Goal: Contribute content: Contribute content

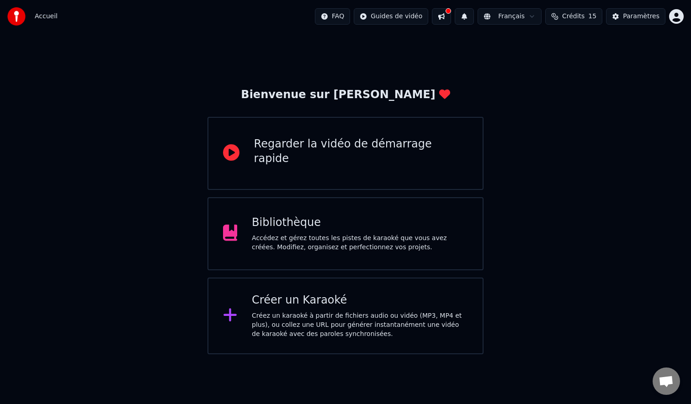
click at [276, 308] on div "Créer un Karaoké" at bounding box center [360, 300] width 216 height 15
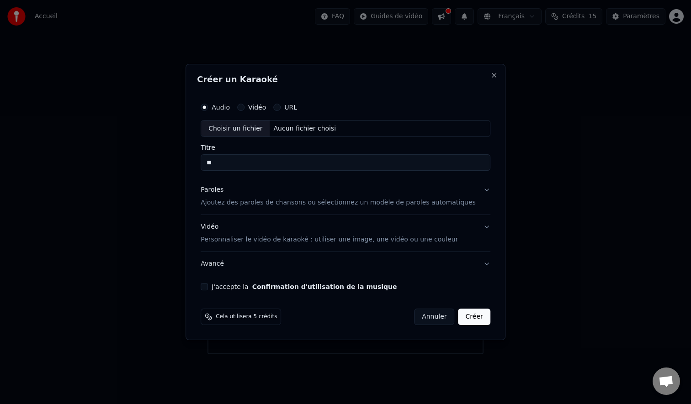
type input "*"
click at [235, 131] on div "Choisir un fichier" at bounding box center [235, 129] width 69 height 16
type input "**********"
click at [477, 193] on button "Paroles Ajoutez des paroles de chansons ou sélectionnez un modèle de paroles au…" at bounding box center [346, 197] width 290 height 37
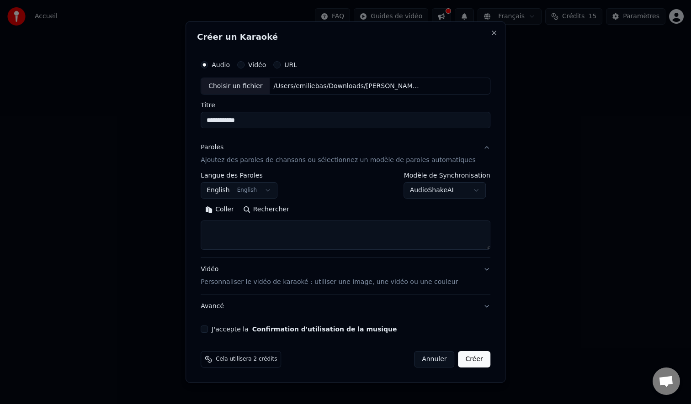
paste textarea "**********"
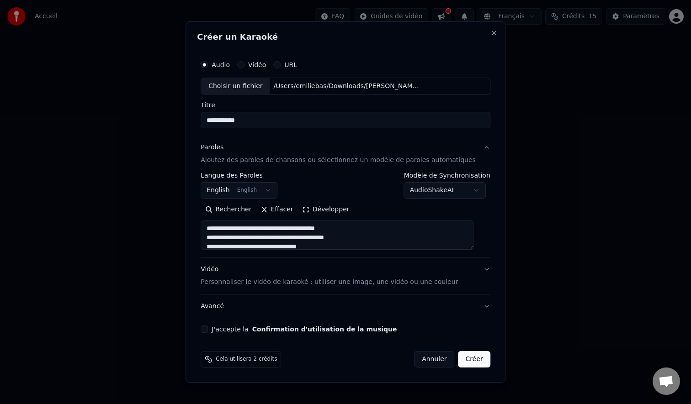
scroll to position [26, 0]
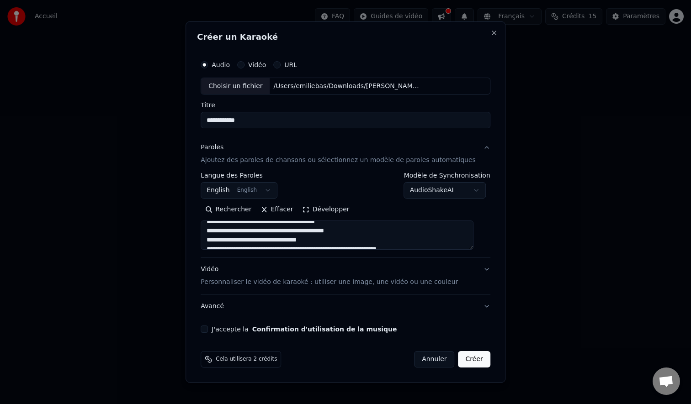
type textarea "**********"
click at [272, 192] on body "**********" at bounding box center [345, 177] width 691 height 355
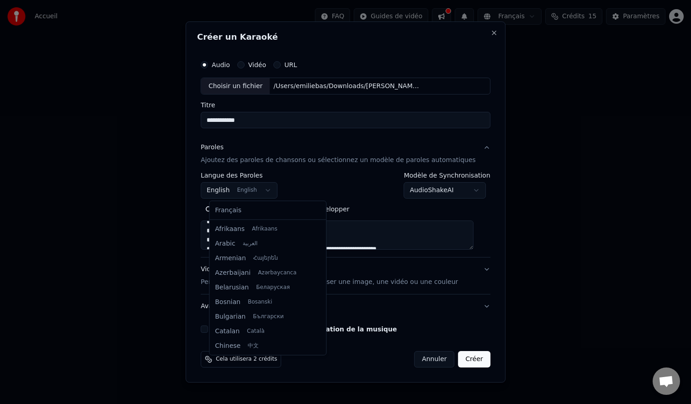
scroll to position [73, 0]
select select "**"
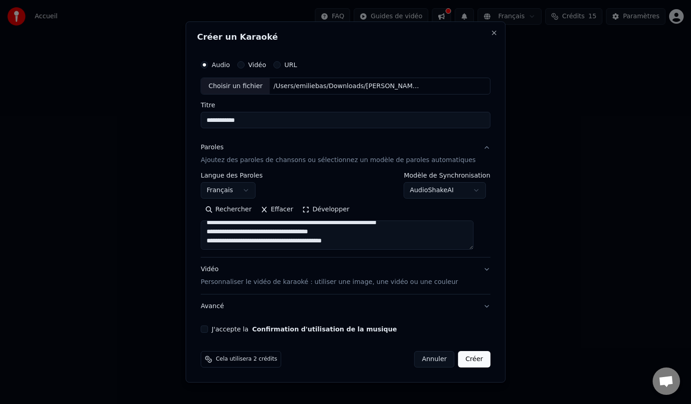
scroll to position [0, 0]
click at [274, 228] on textarea "**********" at bounding box center [337, 235] width 273 height 29
click at [324, 231] on textarea "**********" at bounding box center [337, 235] width 273 height 29
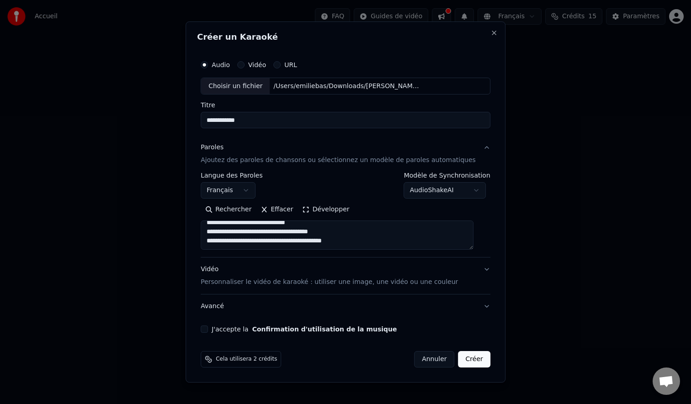
type textarea "**********"
click at [478, 270] on button "Vidéo Personnaliser le vidéo de karaoké : utiliser une image, une vidéo ou une …" at bounding box center [346, 276] width 290 height 37
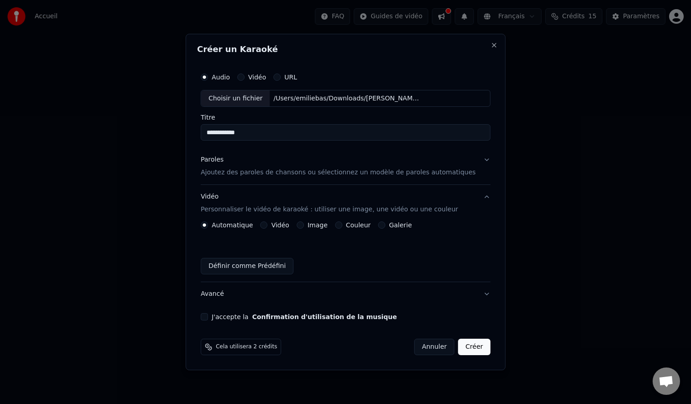
click at [250, 249] on div "Automatique Vidéo Image Couleur Galerie Définir comme Prédéfini" at bounding box center [346, 248] width 290 height 53
click at [304, 227] on button "Image" at bounding box center [300, 225] width 7 height 7
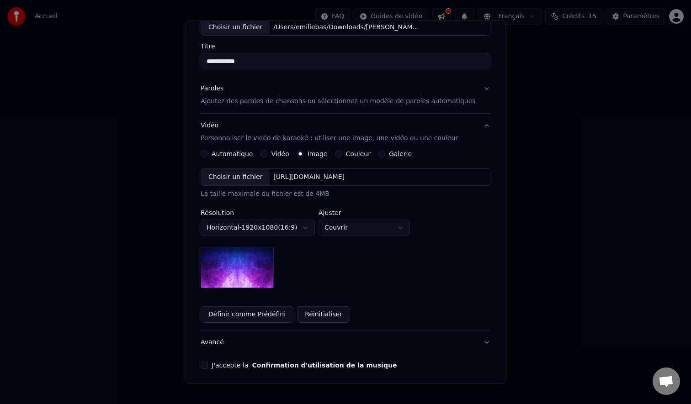
scroll to position [57, 0]
click at [321, 313] on button "Réinitialiser" at bounding box center [323, 316] width 53 height 16
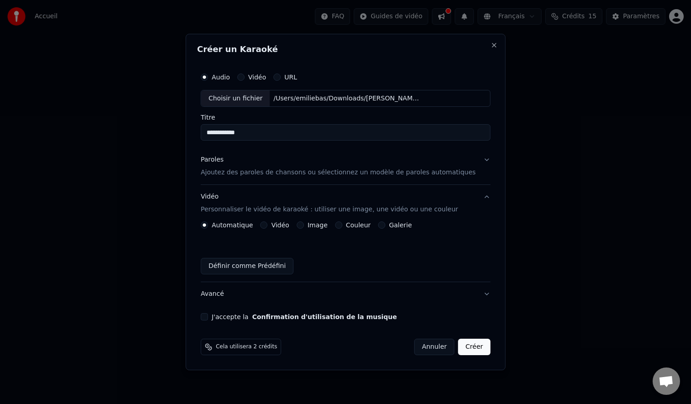
click at [304, 225] on button "Image" at bounding box center [300, 225] width 7 height 7
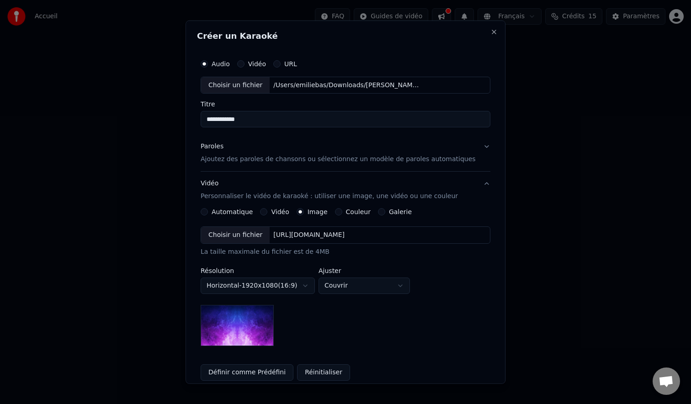
click at [261, 231] on div "Choisir un fichier" at bounding box center [235, 235] width 69 height 16
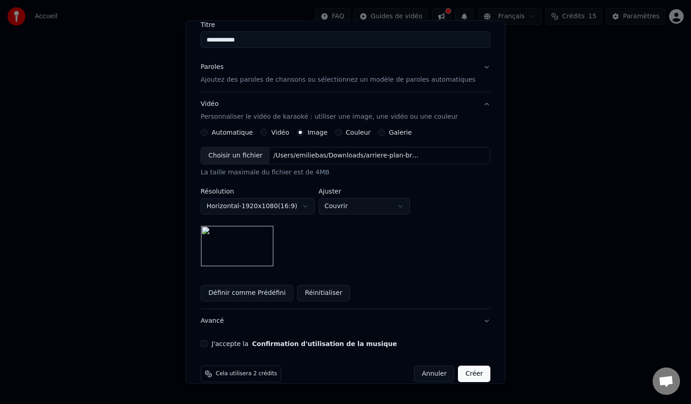
scroll to position [93, 0]
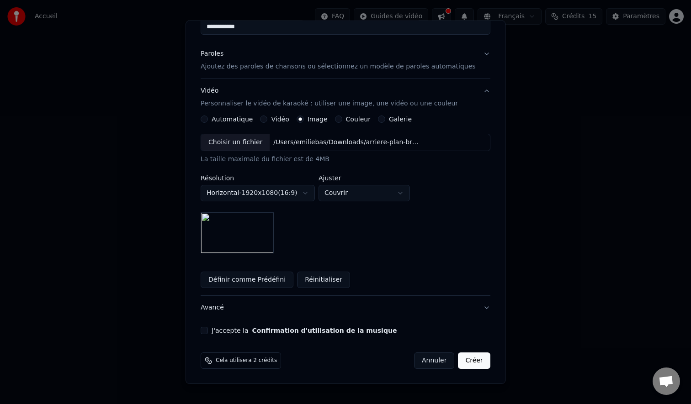
click at [208, 331] on button "J'accepte la Confirmation d'utilisation de la musique" at bounding box center [204, 330] width 7 height 7
click at [462, 361] on button "Créer" at bounding box center [474, 361] width 32 height 16
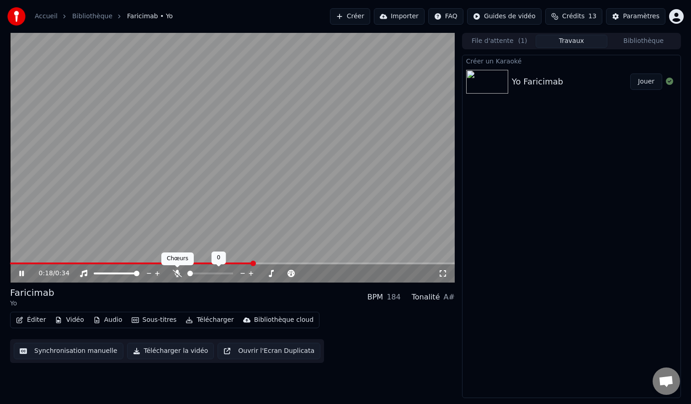
click at [182, 271] on div at bounding box center [219, 273] width 74 height 9
click at [179, 271] on icon at bounding box center [177, 273] width 9 height 7
click at [10, 263] on span at bounding box center [16, 264] width 13 height 2
click at [34, 319] on button "Éditer" at bounding box center [30, 320] width 37 height 13
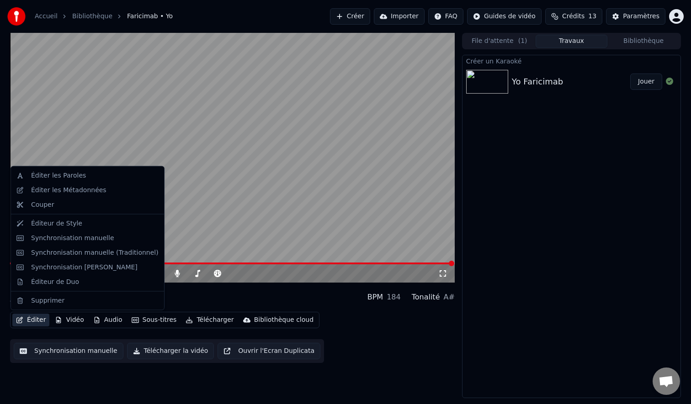
click at [45, 353] on button "Synchronisation manuelle" at bounding box center [69, 351] width 110 height 16
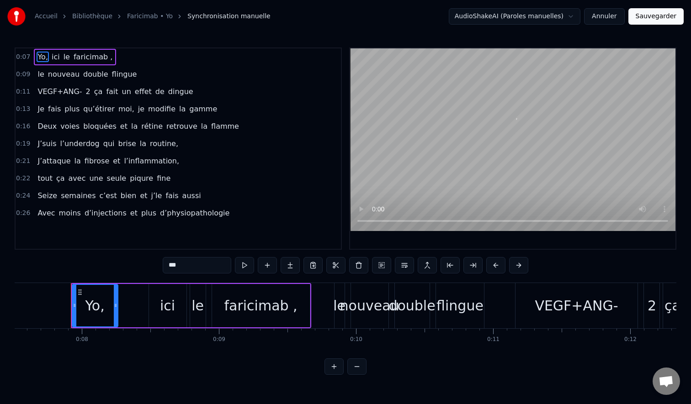
scroll to position [0, 1039]
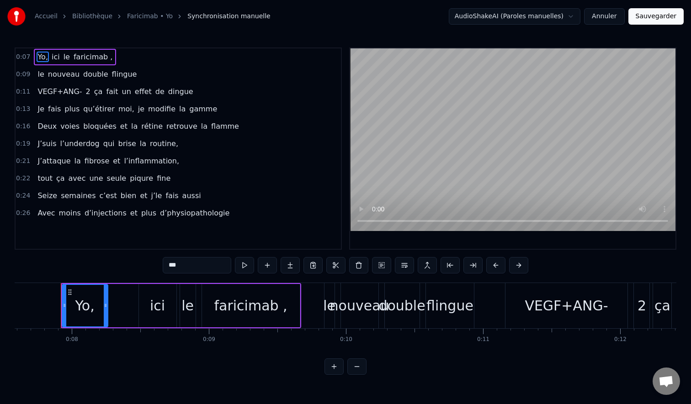
click at [56, 57] on span "ici" at bounding box center [56, 57] width 10 height 11
type input "***"
click at [56, 57] on span "ici" at bounding box center [56, 57] width 10 height 11
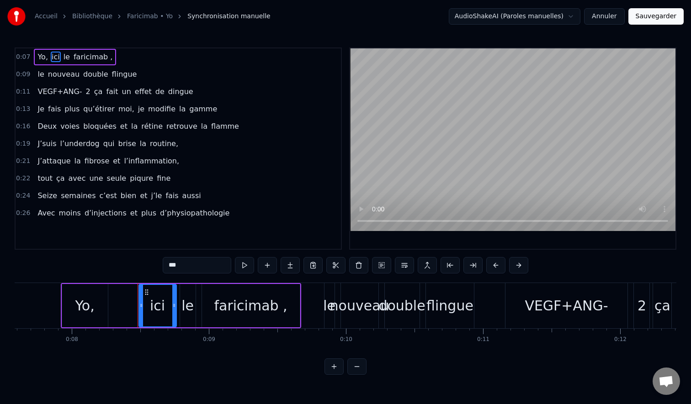
click at [164, 312] on div "ici" at bounding box center [157, 306] width 37 height 42
click at [154, 17] on link "Faricimab • Yo" at bounding box center [150, 16] width 46 height 9
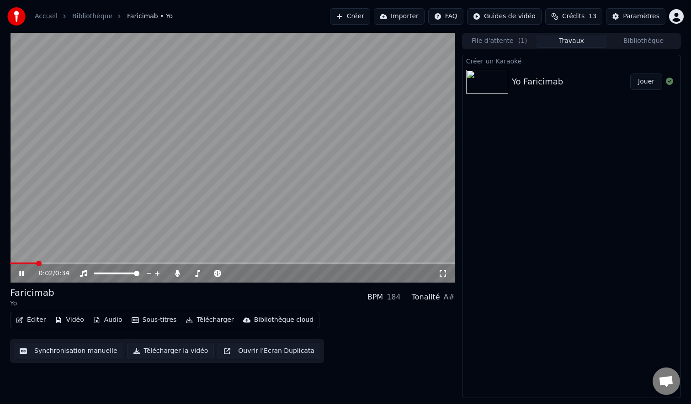
click at [37, 290] on div "Faricimab" at bounding box center [32, 292] width 44 height 13
click at [138, 320] on button "Sous-titres" at bounding box center [154, 320] width 53 height 13
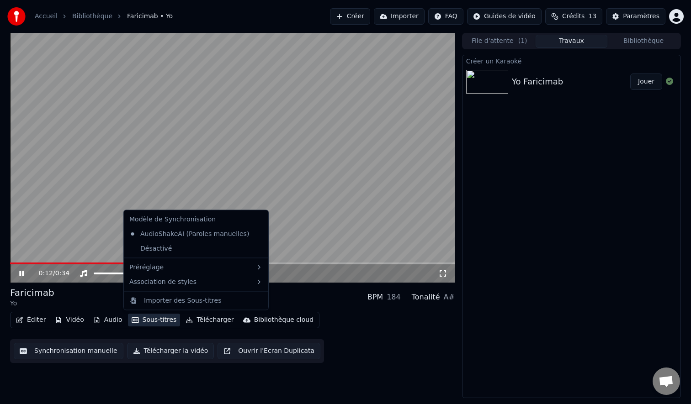
click at [108, 303] on div "Faricimab Yo BPM 184 Tonalité A#" at bounding box center [232, 297] width 445 height 22
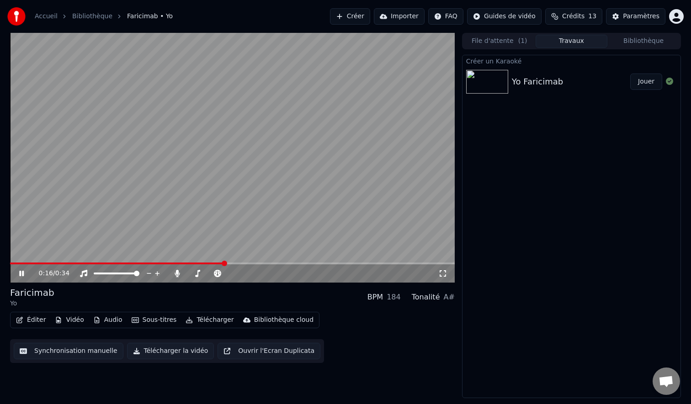
click at [635, 39] on button "Bibliothèque" at bounding box center [643, 41] width 72 height 13
click at [576, 47] on button "Travaux" at bounding box center [571, 41] width 72 height 13
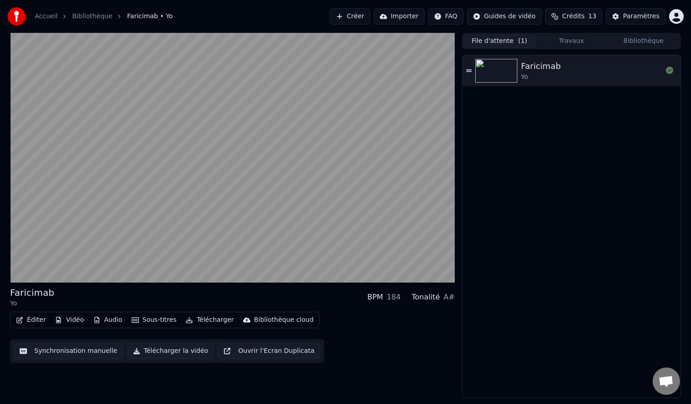
click at [519, 41] on span "( 1 )" at bounding box center [522, 41] width 9 height 9
click at [564, 35] on button "Travaux" at bounding box center [571, 41] width 72 height 13
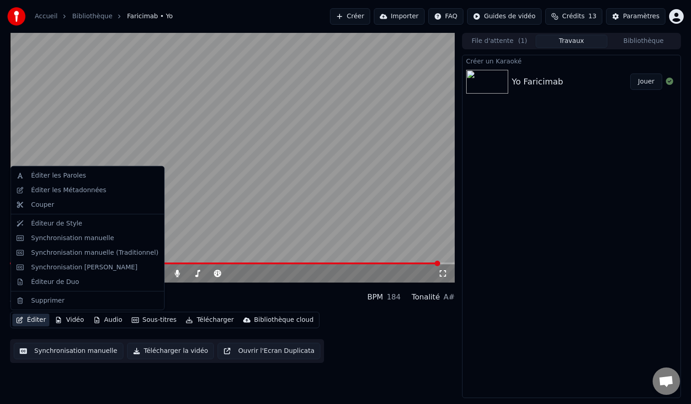
click at [38, 322] on button "Éditer" at bounding box center [30, 320] width 37 height 13
click at [74, 174] on div "Éditer les Paroles" at bounding box center [58, 175] width 55 height 9
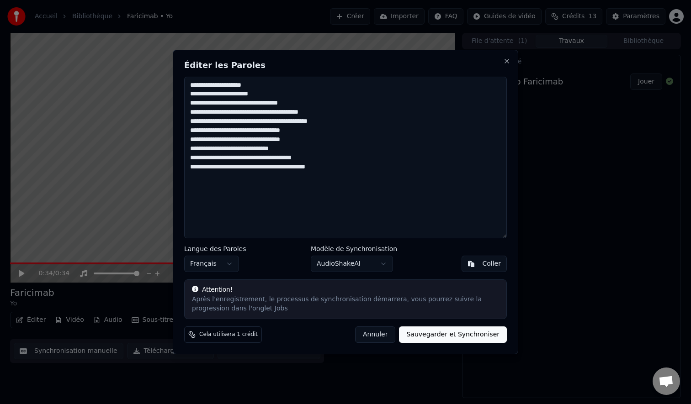
click at [247, 87] on textarea "**********" at bounding box center [345, 158] width 323 height 162
type textarea "**********"
click at [441, 336] on button "Sauvegarder et Synchroniser" at bounding box center [453, 335] width 108 height 16
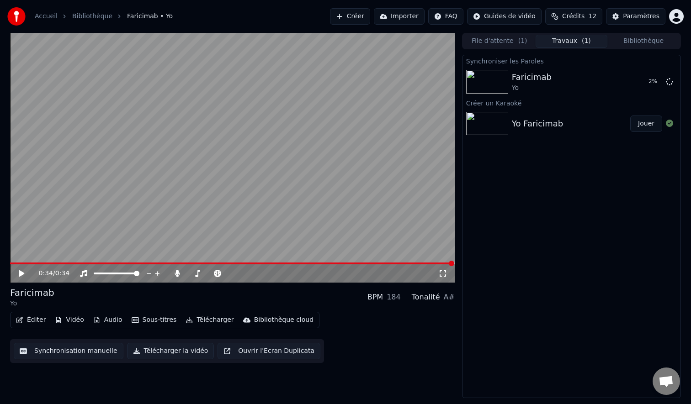
click at [21, 295] on div "Faricimab" at bounding box center [32, 292] width 44 height 13
click at [10, 263] on span at bounding box center [10, 264] width 0 height 2
click at [19, 274] on icon at bounding box center [27, 273] width 21 height 7
drag, startPoint x: 34, startPoint y: 265, endPoint x: 0, endPoint y: 262, distance: 33.5
click at [0, 262] on div "0:12 / 0:34 Faricimab Yo BPM 184 Tonalité A# Éditer Vidéo Audio Sous-titres Tél…" at bounding box center [345, 216] width 691 height 366
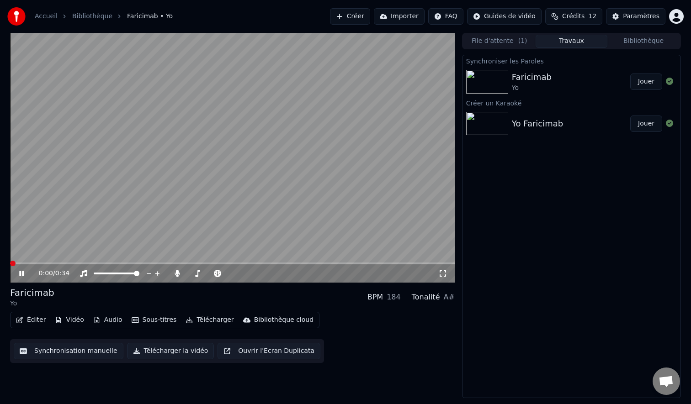
click at [10, 264] on span at bounding box center [10, 264] width 0 height 2
click at [23, 274] on icon at bounding box center [21, 273] width 5 height 5
click at [33, 322] on button "Éditer" at bounding box center [30, 320] width 37 height 13
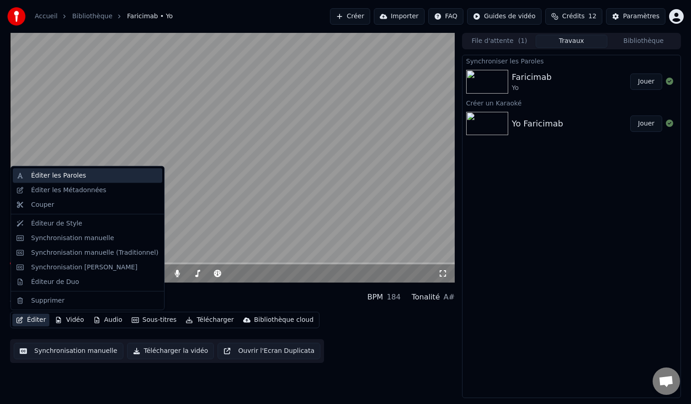
click at [56, 180] on div "Éditer les Paroles" at bounding box center [87, 176] width 149 height 15
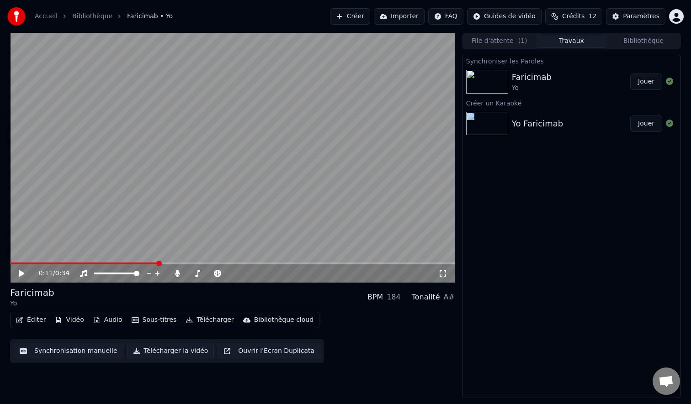
click at [32, 320] on button "Éditer" at bounding box center [30, 320] width 37 height 13
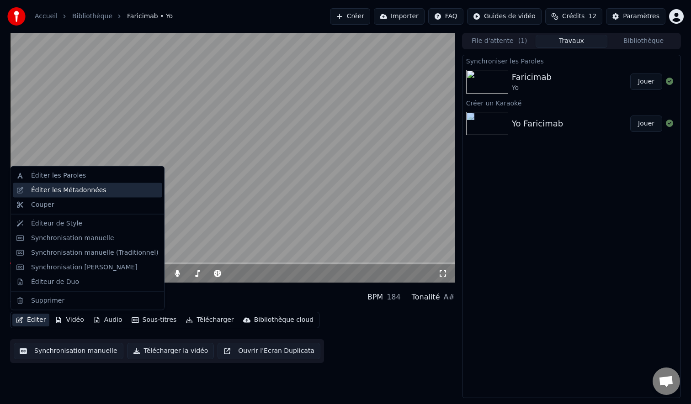
click at [84, 192] on div "Éditer les Métadonnées" at bounding box center [68, 190] width 75 height 9
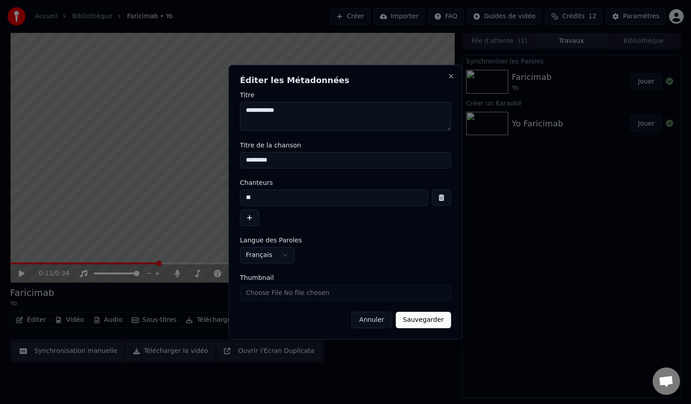
drag, startPoint x: 252, startPoint y: 196, endPoint x: 239, endPoint y: 196, distance: 13.3
click at [239, 196] on div "**********" at bounding box center [345, 202] width 234 height 275
click at [247, 159] on input "*********" at bounding box center [345, 160] width 211 height 16
paste input "**"
type input "**********"
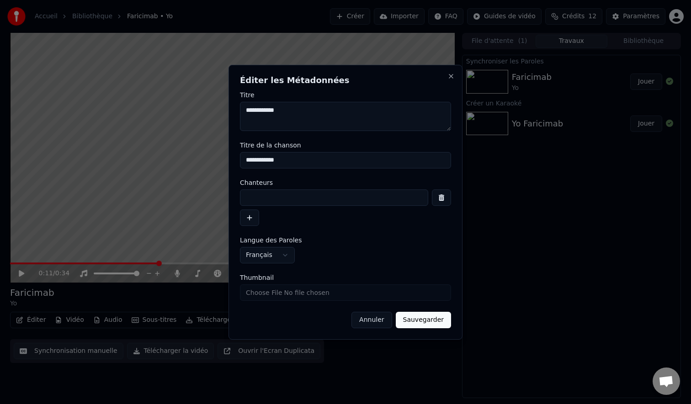
click at [415, 322] on button "Sauvegarder" at bounding box center [423, 320] width 55 height 16
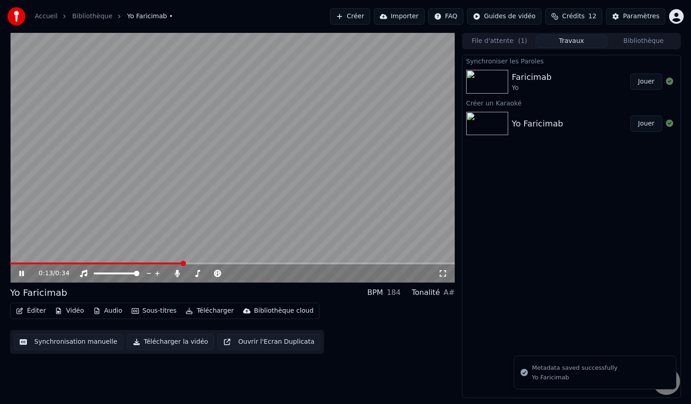
drag, startPoint x: 34, startPoint y: 262, endPoint x: 10, endPoint y: 262, distance: 23.8
click at [10, 262] on video at bounding box center [232, 158] width 445 height 250
click at [10, 263] on span at bounding box center [10, 264] width 0 height 2
click at [20, 273] on icon at bounding box center [21, 273] width 5 height 6
click at [22, 275] on icon at bounding box center [21, 273] width 5 height 5
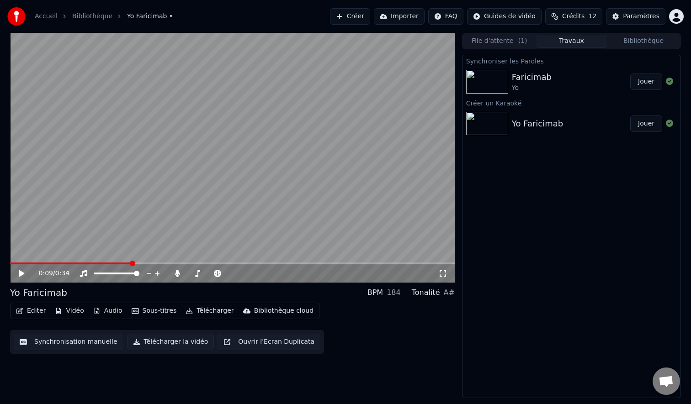
click at [142, 312] on button "Sous-titres" at bounding box center [154, 311] width 53 height 13
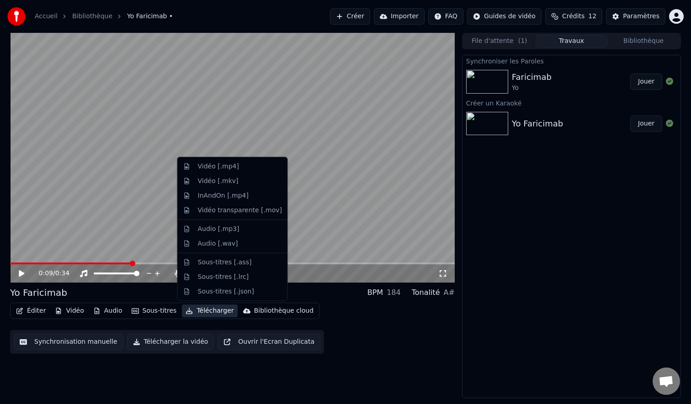
click at [302, 289] on div "Yo Faricimab BPM 184 Tonalité A#" at bounding box center [232, 292] width 445 height 13
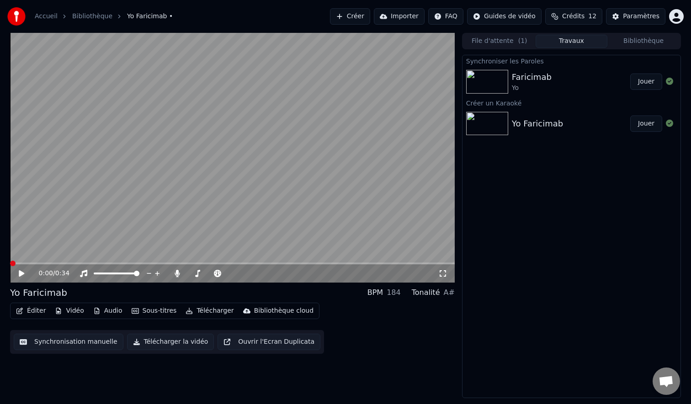
click at [10, 266] on span at bounding box center [12, 263] width 5 height 5
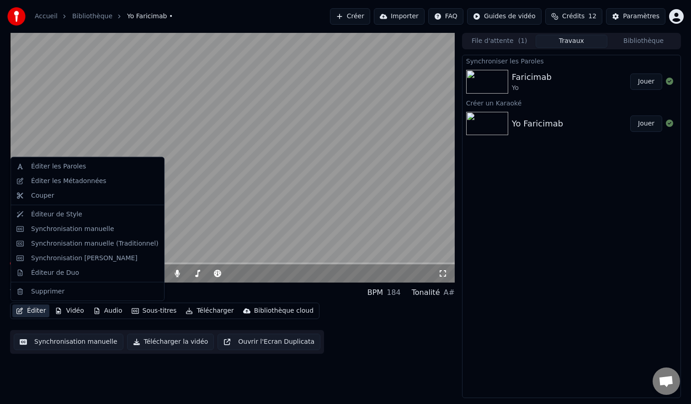
click at [34, 312] on button "Éditer" at bounding box center [30, 311] width 37 height 13
click at [66, 213] on div "Éditeur de Style" at bounding box center [56, 214] width 51 height 9
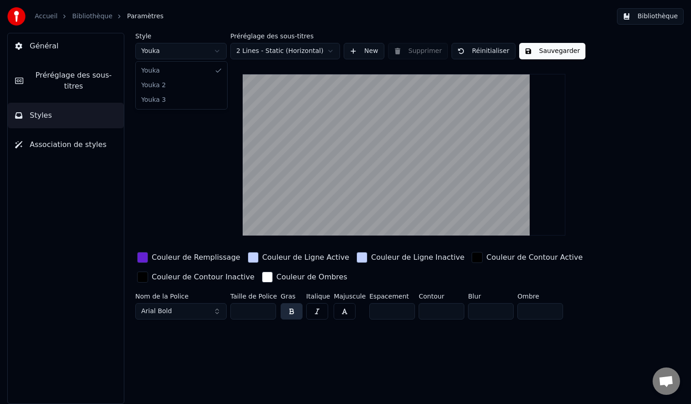
click at [214, 50] on html "Accueil Bibliothèque Paramètres Bibliothèque Général Préréglage des sous-titres…" at bounding box center [345, 202] width 691 height 404
click at [200, 49] on html "Accueil Bibliothèque Paramètres Bibliothèque Général Préréglage des sous-titres…" at bounding box center [345, 202] width 691 height 404
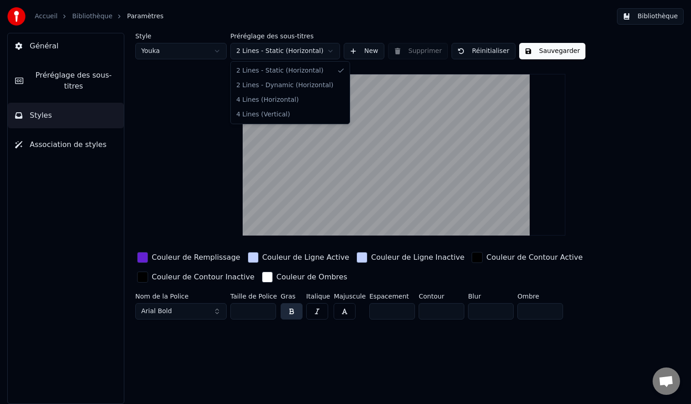
click at [329, 53] on html "Accueil Bibliothèque Paramètres Bibliothèque Général Préréglage des sous-titres…" at bounding box center [345, 202] width 691 height 404
click at [329, 51] on html "Accueil Bibliothèque Paramètres Bibliothèque Général Préréglage des sous-titres…" at bounding box center [345, 202] width 691 height 404
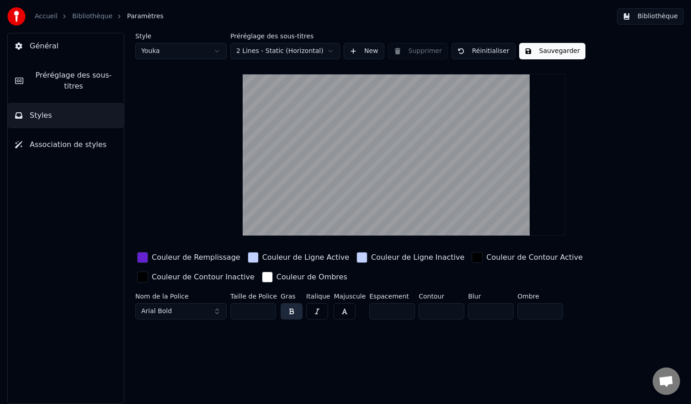
click at [360, 54] on button "New" at bounding box center [364, 51] width 41 height 16
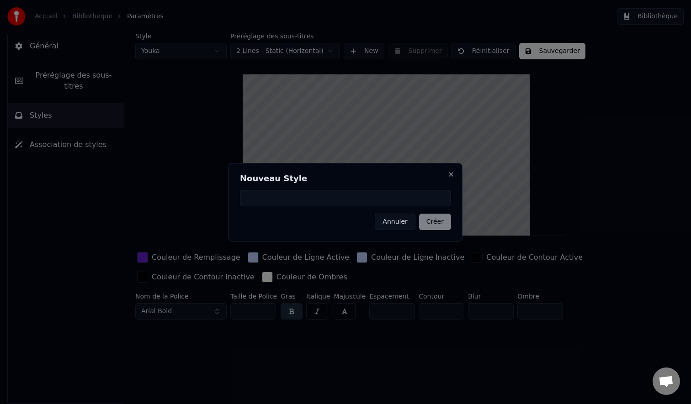
click at [405, 224] on button "Annuler" at bounding box center [395, 222] width 40 height 16
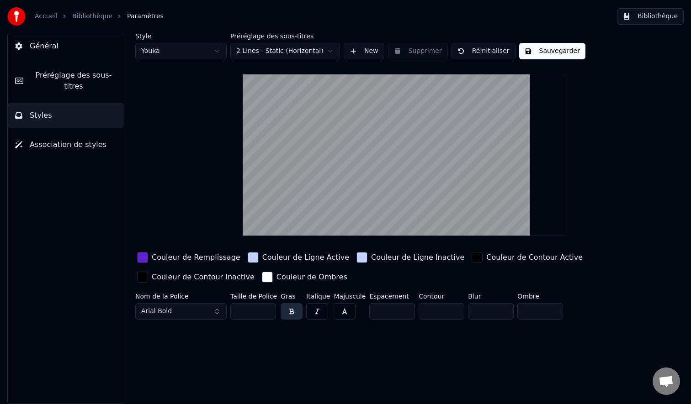
click at [66, 145] on span "Association de styles" at bounding box center [68, 144] width 77 height 11
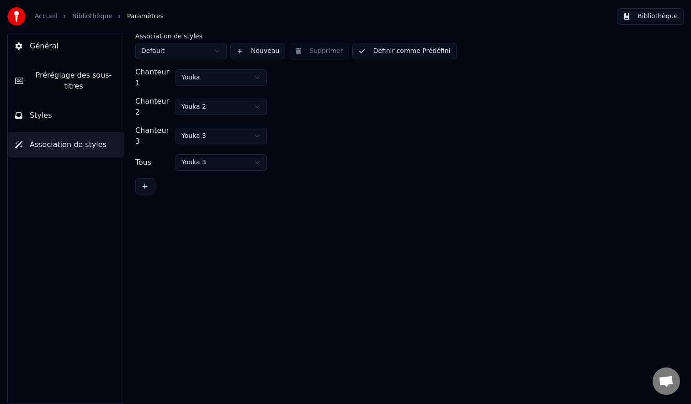
click at [61, 113] on button "Styles" at bounding box center [66, 116] width 116 height 26
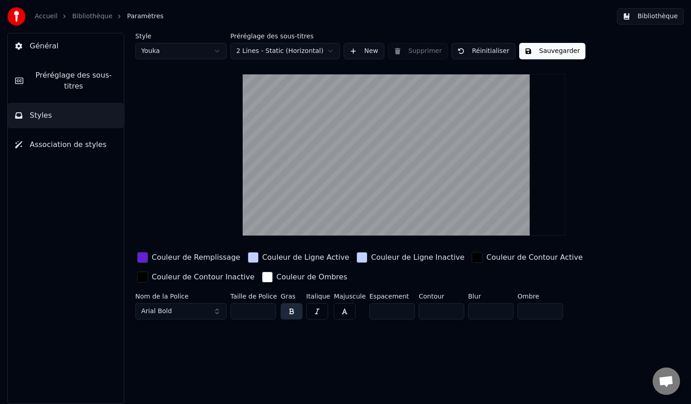
click at [67, 74] on span "Préréglage des sous-titres" at bounding box center [74, 81] width 86 height 22
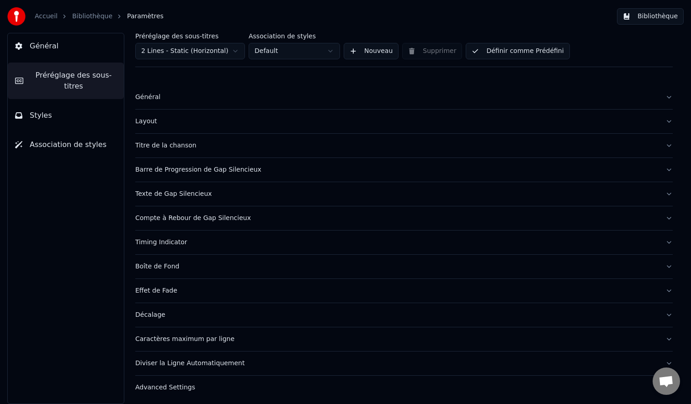
click at [668, 99] on button "Général" at bounding box center [403, 97] width 537 height 24
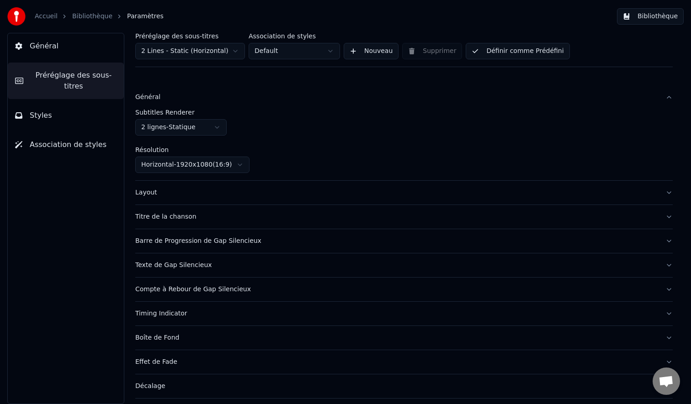
click at [668, 99] on button "Général" at bounding box center [403, 97] width 537 height 24
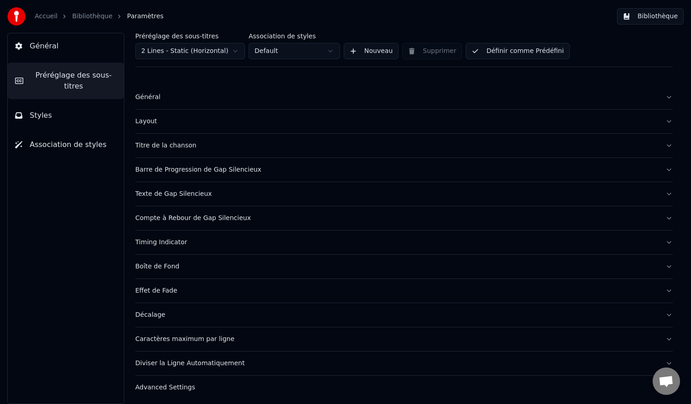
click at [669, 124] on button "Layout" at bounding box center [403, 122] width 537 height 24
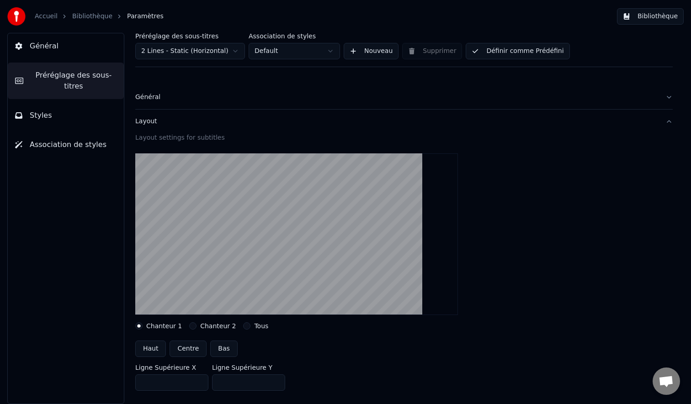
click at [669, 124] on button "Layout" at bounding box center [403, 122] width 537 height 24
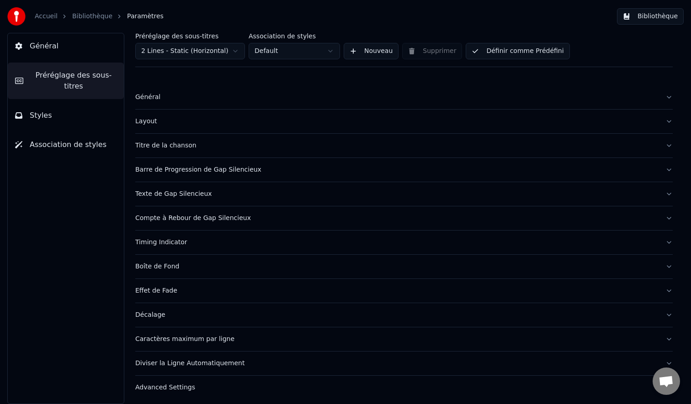
click at [669, 193] on button "Texte de Gap Silencieux" at bounding box center [403, 194] width 537 height 24
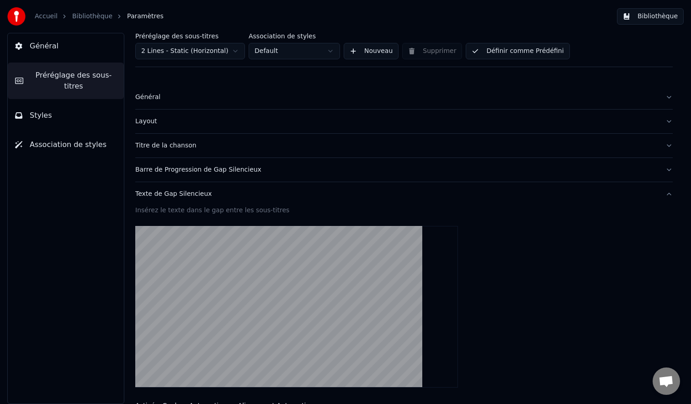
click at [669, 193] on button "Texte de Gap Silencieux" at bounding box center [403, 194] width 537 height 24
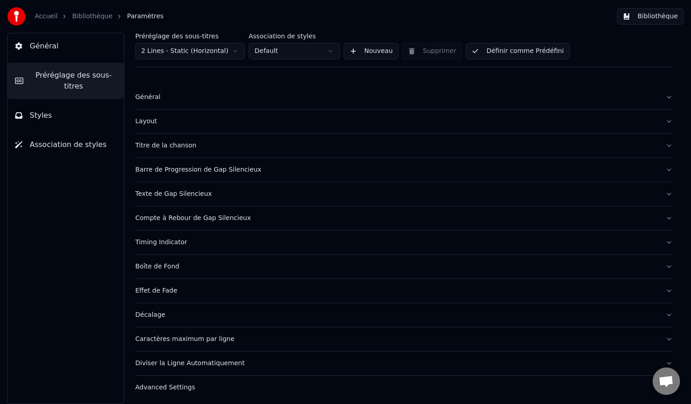
scroll to position [3, 0]
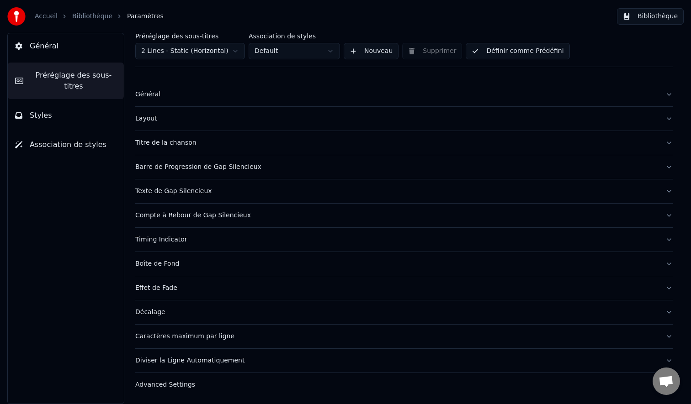
click at [667, 215] on button "Compte à Rebour de Gap Silencieux" at bounding box center [403, 216] width 537 height 24
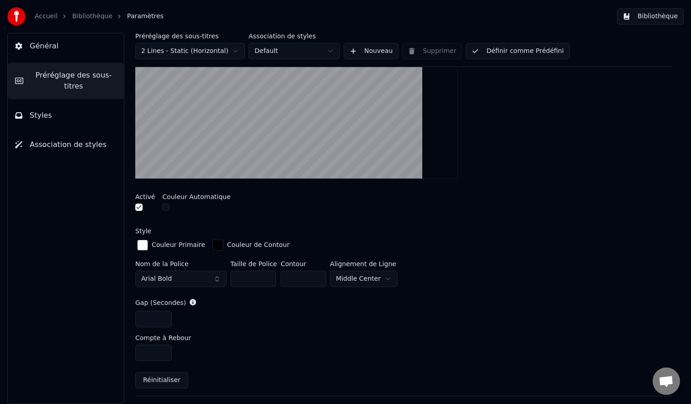
scroll to position [233, 0]
click at [389, 277] on html "Accueil Bibliothèque Paramètres Bibliothèque Général Préréglage des sous-titres…" at bounding box center [345, 202] width 691 height 404
click at [377, 279] on html "Accueil Bibliothèque Paramètres Bibliothèque Général Préréglage des sous-titres…" at bounding box center [345, 202] width 691 height 404
click at [381, 278] on html "Accueil Bibliothèque Paramètres Bibliothèque Général Préréglage des sous-titres…" at bounding box center [345, 202] width 691 height 404
click at [378, 280] on html "Accueil Bibliothèque Paramètres Bibliothèque Général Préréglage des sous-titres…" at bounding box center [345, 202] width 691 height 404
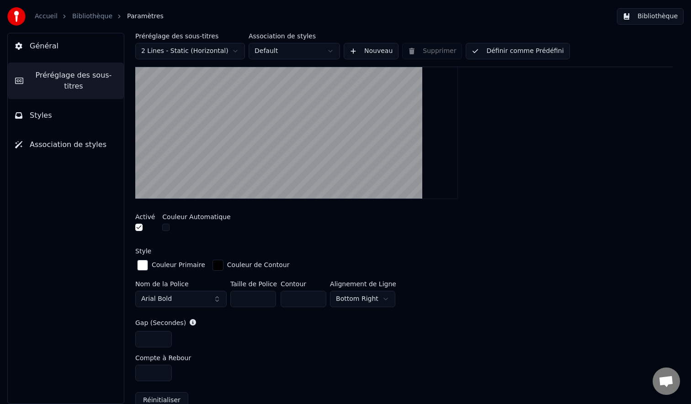
scroll to position [212, 0]
click at [381, 301] on html "Accueil Bibliothèque Paramètres Bibliothèque Général Préréglage des sous-titres…" at bounding box center [345, 202] width 691 height 404
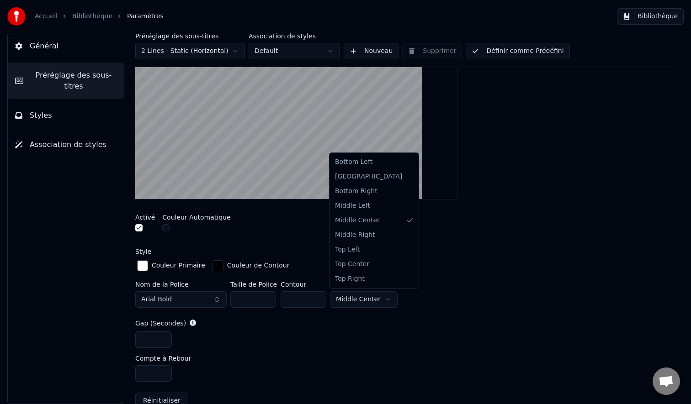
click at [387, 297] on html "Accueil Bibliothèque Paramètres Bibliothèque Général Préréglage des sous-titres…" at bounding box center [345, 202] width 691 height 404
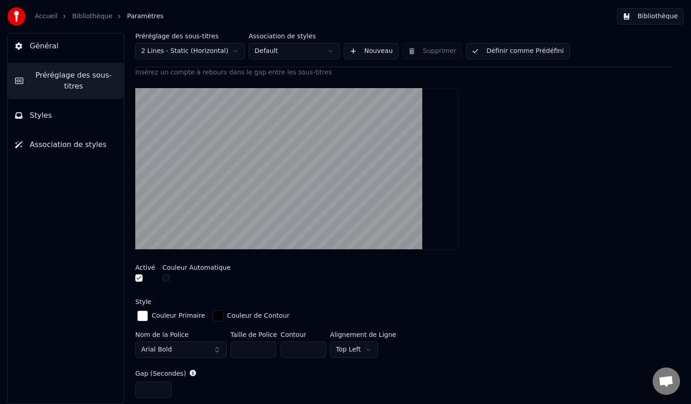
scroll to position [160, 0]
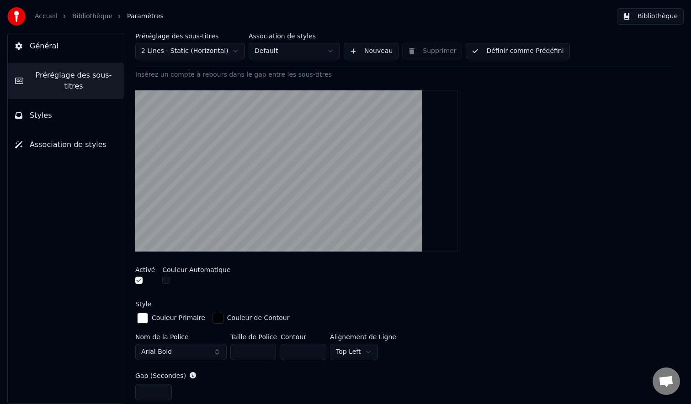
click at [372, 353] on html "Accueil Bibliothèque Paramètres Bibliothèque Général Préréglage des sous-titres…" at bounding box center [345, 202] width 691 height 404
click at [364, 356] on html "Accueil Bibliothèque Paramètres Bibliothèque Général Préréglage des sous-titres…" at bounding box center [345, 202] width 691 height 404
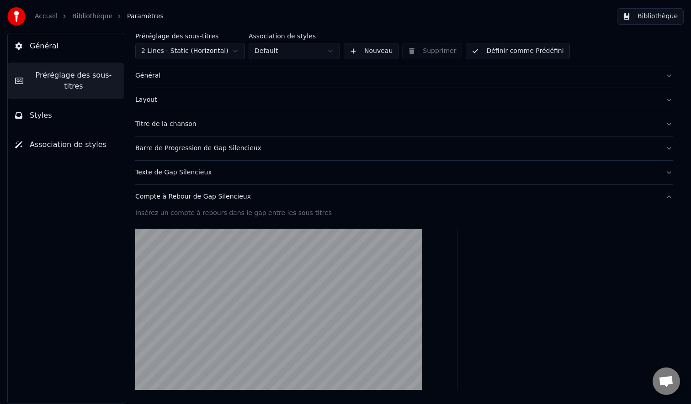
scroll to position [9, 0]
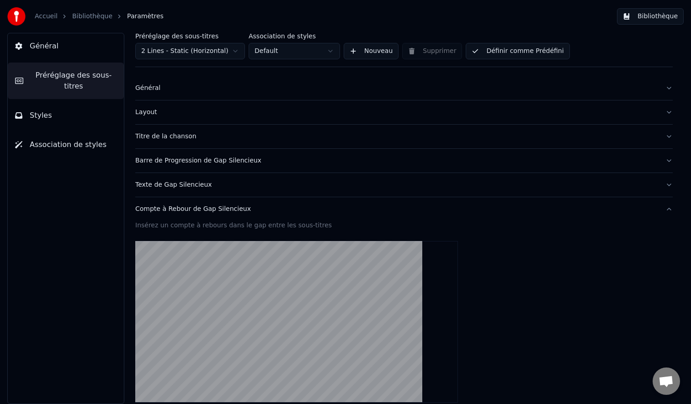
click at [672, 212] on button "Compte à Rebour de Gap Silencieux" at bounding box center [403, 209] width 537 height 24
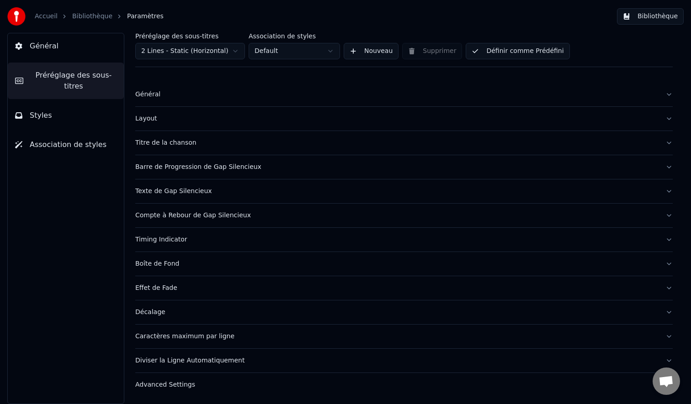
scroll to position [3, 0]
click at [56, 51] on button "Général" at bounding box center [66, 46] width 116 height 26
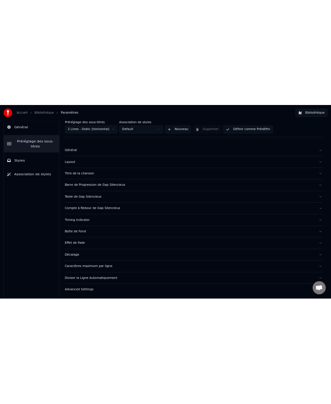
scroll to position [0, 0]
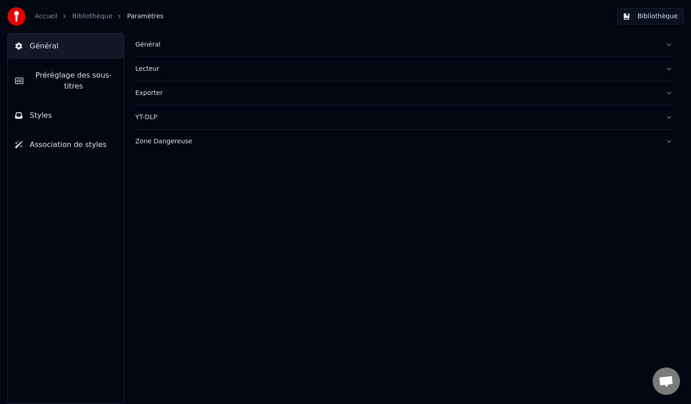
click at [55, 70] on span "Préréglage des sous-titres" at bounding box center [74, 81] width 86 height 22
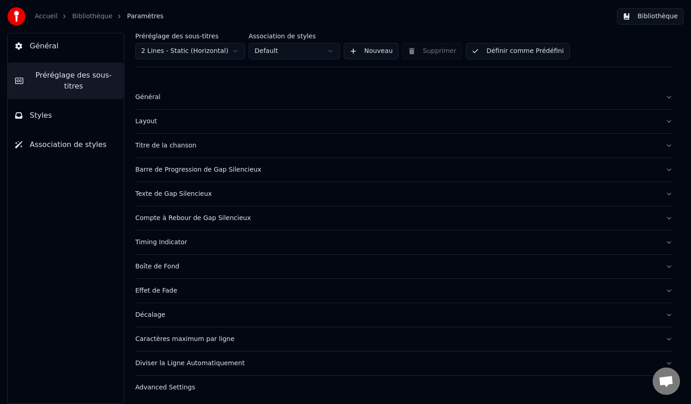
click at [72, 46] on button "Général" at bounding box center [66, 46] width 116 height 26
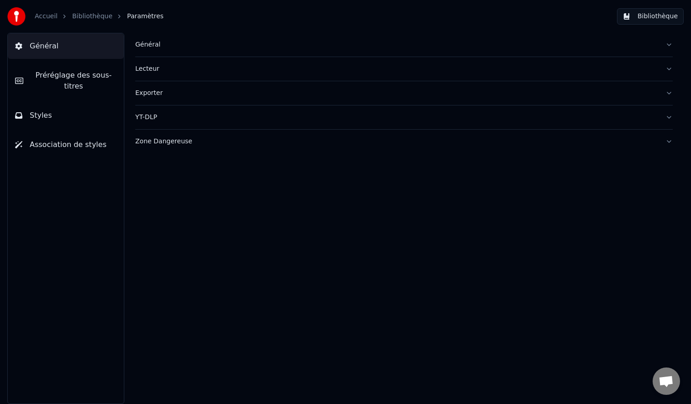
click at [42, 122] on button "Styles" at bounding box center [66, 116] width 116 height 26
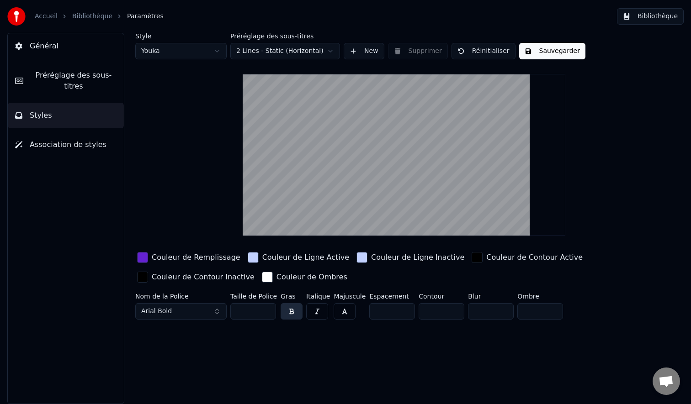
click at [75, 152] on button "Association de styles" at bounding box center [66, 145] width 116 height 26
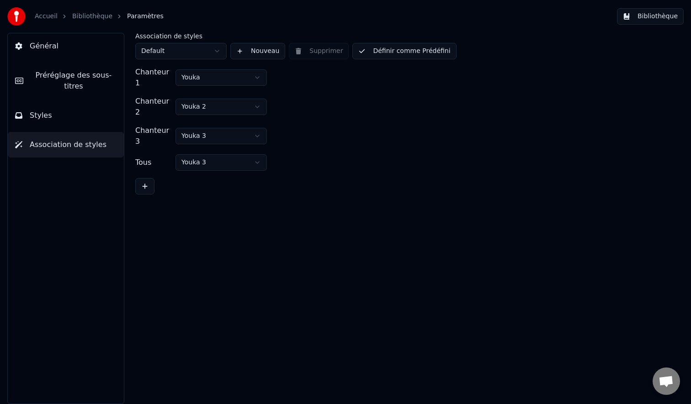
click at [74, 106] on button "Styles" at bounding box center [66, 116] width 116 height 26
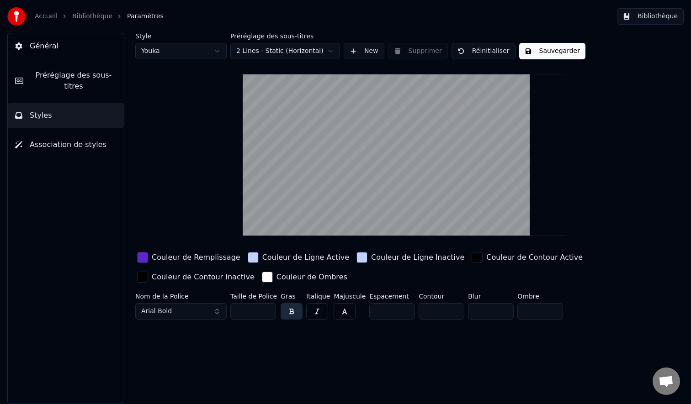
click at [75, 75] on span "Préréglage des sous-titres" at bounding box center [74, 81] width 86 height 22
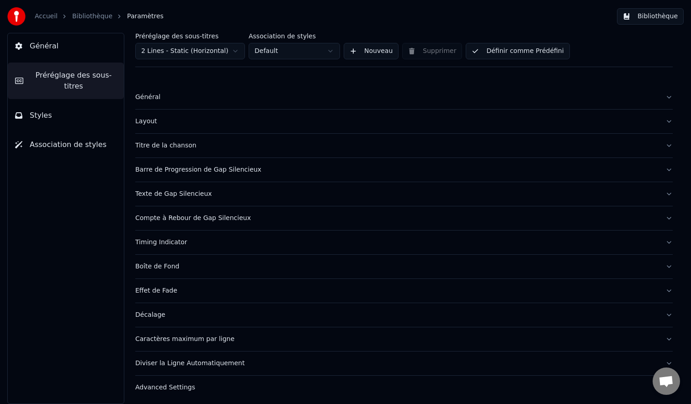
click at [65, 40] on button "Général" at bounding box center [66, 46] width 116 height 26
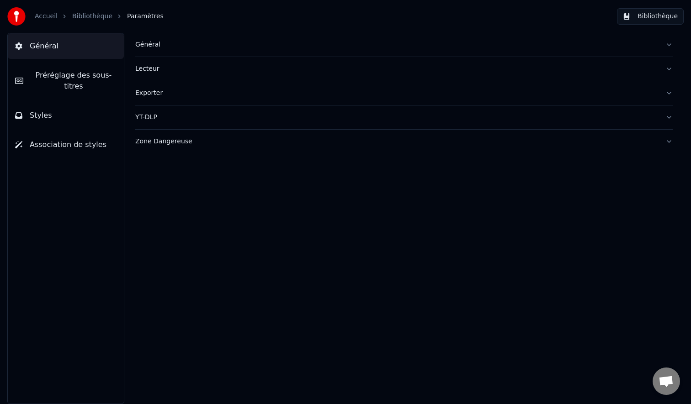
click at [78, 20] on link "Bibliothèque" at bounding box center [92, 16] width 40 height 9
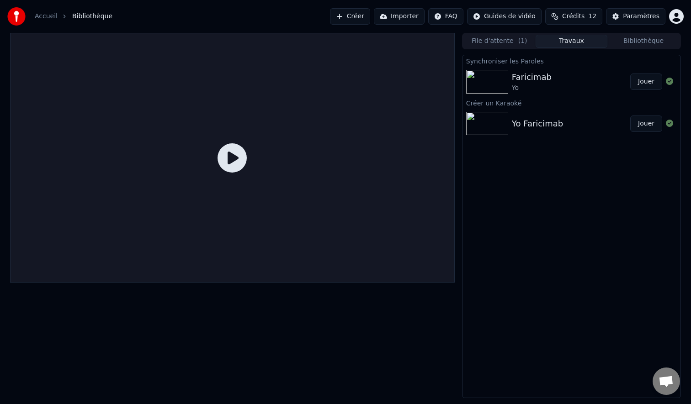
click at [231, 166] on icon at bounding box center [231, 157] width 29 height 29
click at [529, 84] on div "Yo" at bounding box center [532, 88] width 40 height 9
click at [648, 85] on button "Jouer" at bounding box center [646, 82] width 32 height 16
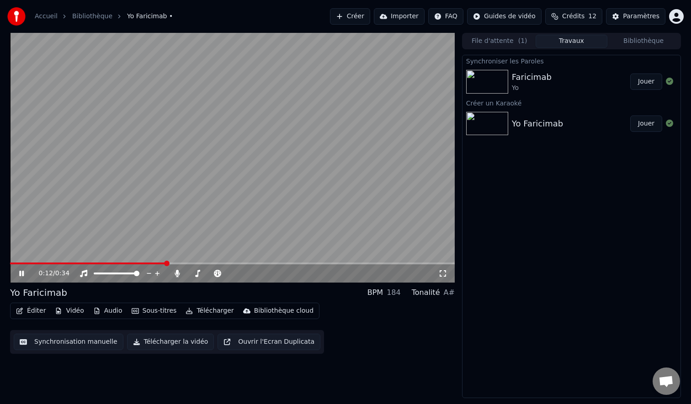
click at [152, 263] on span at bounding box center [88, 264] width 156 height 2
click at [402, 18] on button "Importer" at bounding box center [399, 16] width 51 height 16
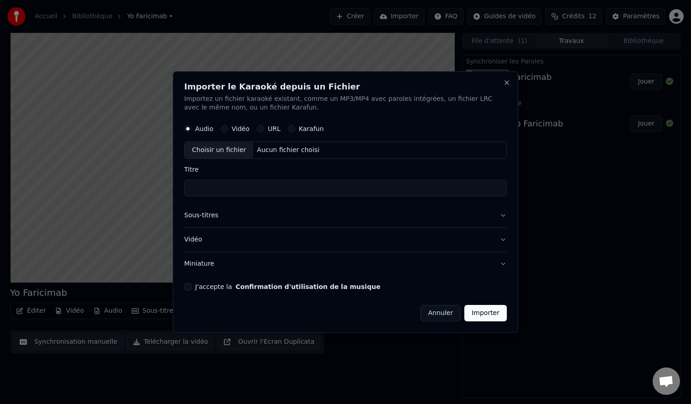
click at [450, 310] on button "Annuler" at bounding box center [440, 313] width 40 height 16
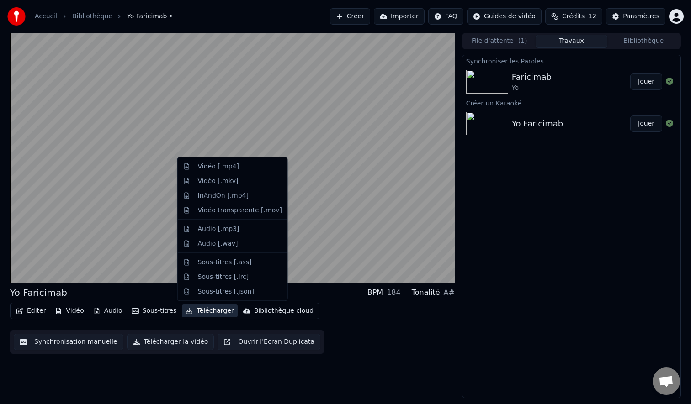
click at [206, 311] on button "Télécharger" at bounding box center [209, 311] width 55 height 13
click at [219, 170] on div "Vidéo [.mp4]" at bounding box center [218, 166] width 41 height 9
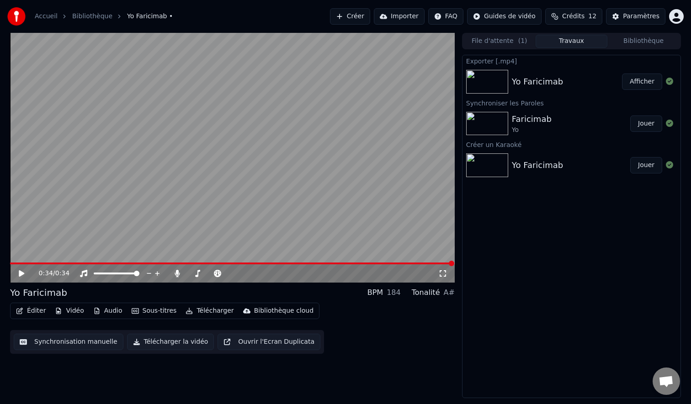
click at [639, 84] on button "Afficher" at bounding box center [642, 82] width 40 height 16
click at [176, 275] on icon at bounding box center [177, 273] width 9 height 7
click at [27, 273] on icon at bounding box center [27, 273] width 21 height 7
click at [111, 274] on span at bounding box center [103, 274] width 18 height 2
drag, startPoint x: 32, startPoint y: 265, endPoint x: 1, endPoint y: 260, distance: 30.5
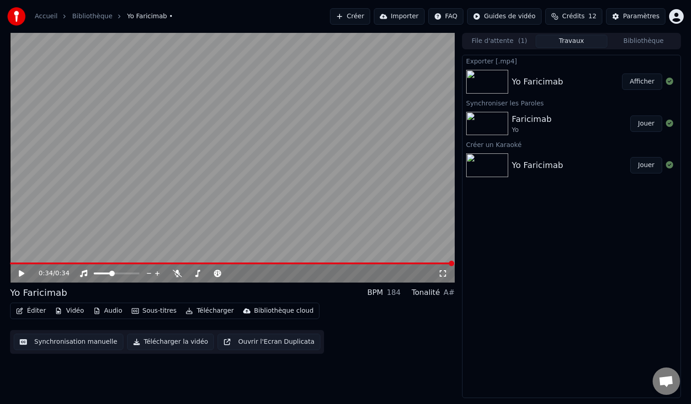
click at [1, 260] on div "0:34 / 0:[DEMOGRAPHIC_DATA] Faricimab BPM 184 Tonalité A# Éditer Vidéo Audio So…" at bounding box center [345, 216] width 691 height 366
click at [17, 263] on span at bounding box center [16, 264] width 13 height 2
click at [10, 263] on span at bounding box center [10, 264] width 0 height 2
click at [19, 277] on icon at bounding box center [27, 273] width 21 height 7
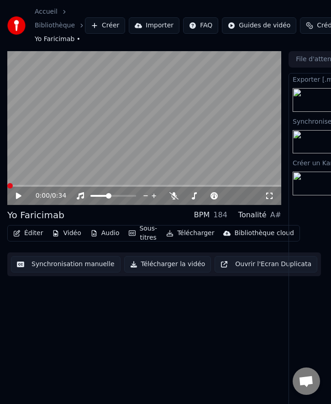
click at [7, 186] on span at bounding box center [7, 186] width 0 height 2
click at [15, 193] on icon at bounding box center [25, 195] width 21 height 7
click at [125, 185] on video at bounding box center [144, 128] width 274 height 154
click at [111, 186] on span at bounding box center [59, 186] width 104 height 2
click at [14, 196] on div "0:13 / 0:34" at bounding box center [144, 195] width 267 height 9
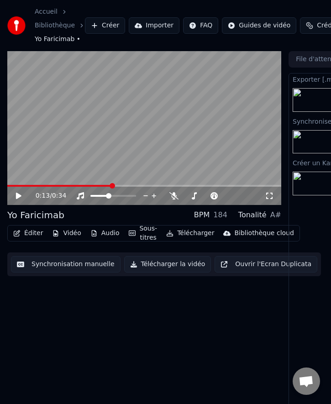
click at [19, 197] on icon at bounding box center [18, 196] width 5 height 6
click at [7, 185] on span at bounding box center [15, 186] width 16 height 2
click at [10, 187] on span at bounding box center [144, 186] width 274 height 2
click at [16, 194] on icon at bounding box center [18, 196] width 5 height 6
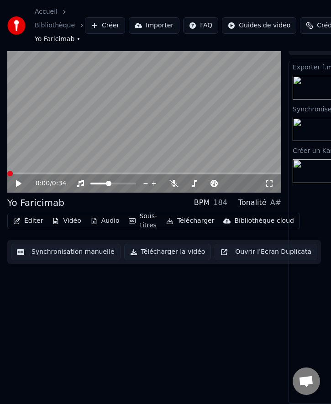
click at [7, 173] on span at bounding box center [7, 174] width 0 height 2
click at [16, 183] on icon at bounding box center [18, 183] width 5 height 6
click at [7, 175] on span at bounding box center [9, 173] width 5 height 5
click at [7, 171] on span at bounding box center [9, 173] width 5 height 5
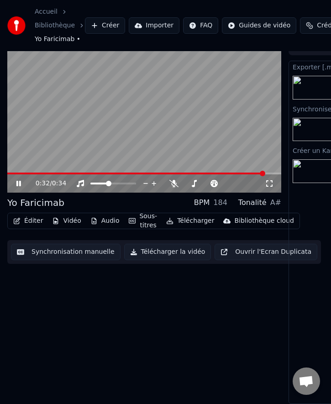
click at [20, 182] on icon at bounding box center [18, 183] width 5 height 5
